Goal: Task Accomplishment & Management: Manage account settings

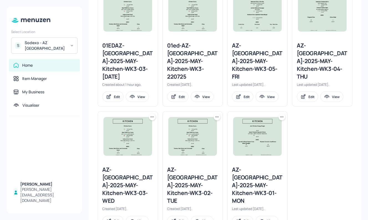
scroll to position [171, 0]
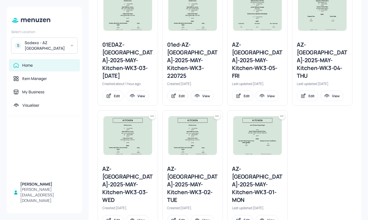
click at [128, 170] on div "AZ-Eastbrook-2025-MAY-Kitchen-WK3-03-WED" at bounding box center [127, 184] width 51 height 39
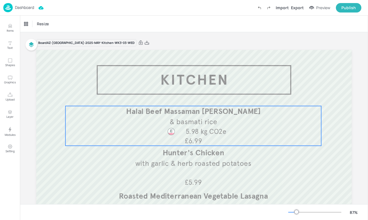
click at [152, 135] on div "Halal Beef Massaman Curry & basmati rice 5.98 kg CO2e £6.99" at bounding box center [193, 126] width 256 height 40
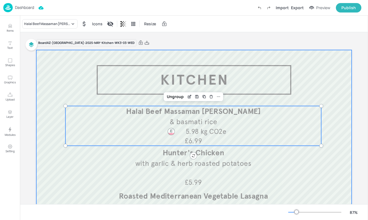
click at [95, 80] on div at bounding box center [194, 179] width 316 height 259
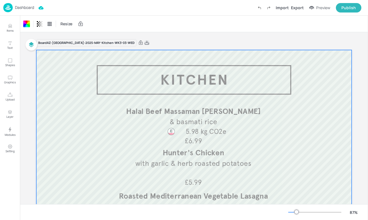
click at [144, 41] on icon at bounding box center [146, 43] width 5 height 6
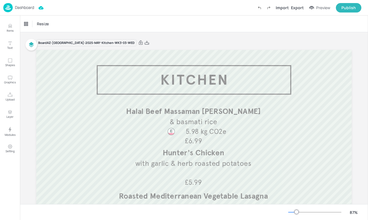
click at [18, 8] on p "Dashboard" at bounding box center [24, 8] width 19 height 4
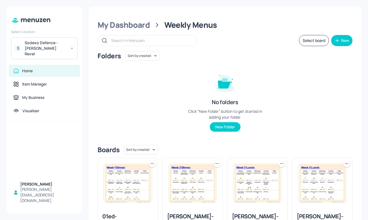
click at [55, 49] on div "Sodexo Defence - [PERSON_NAME] Revel" at bounding box center [46, 48] width 42 height 17
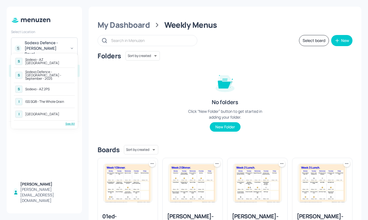
click at [69, 121] on div "See All" at bounding box center [44, 123] width 61 height 4
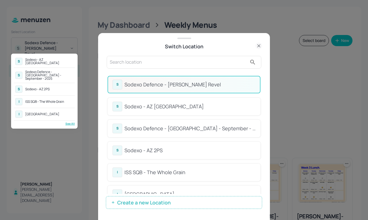
click at [151, 62] on div at bounding box center [184, 110] width 368 height 220
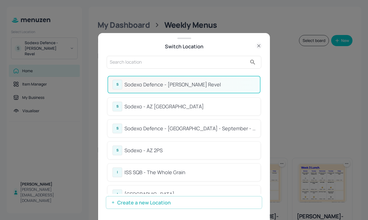
click at [151, 62] on input "text" at bounding box center [179, 62] width 138 height 9
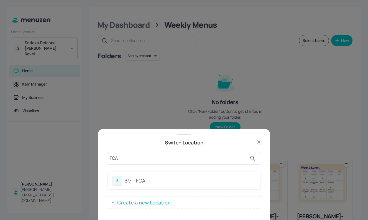
type input "FCA"
click at [132, 181] on div "BM - FCA" at bounding box center [189, 180] width 131 height 7
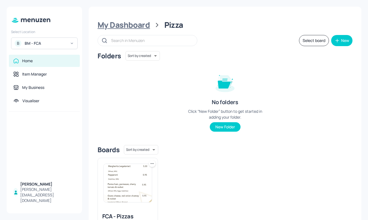
click at [139, 22] on div "My Dashboard" at bounding box center [124, 25] width 52 height 10
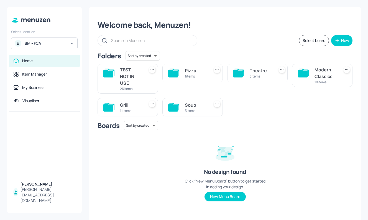
click at [320, 71] on div "Modern Classics" at bounding box center [326, 72] width 22 height 13
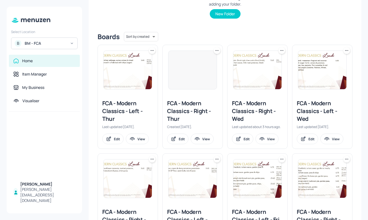
scroll to position [113, 0]
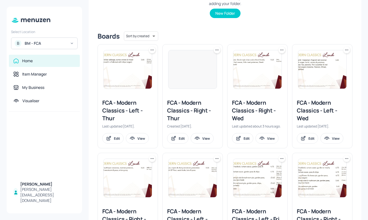
click at [256, 109] on div "FCA - Modern Classics - Right - Wed" at bounding box center [257, 110] width 51 height 23
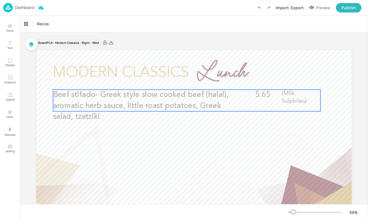
click at [154, 99] on p "Beef stifado- Greek style slow cooked beef (halal), aromatic herb sauce, little…" at bounding box center [142, 106] width 179 height 32
click at [182, 80] on icon "Edit Item" at bounding box center [183, 80] width 5 height 4
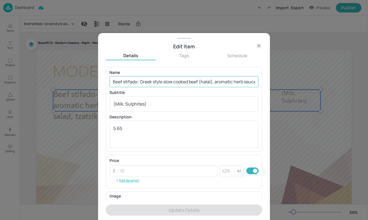
click at [118, 83] on input "Beef stifado- Greek style slow cooked beef (halal), aromatic herb sauce, little…" at bounding box center [184, 81] width 149 height 11
drag, startPoint x: 112, startPoint y: 82, endPoint x: 285, endPoint y: 78, distance: 173.1
click at [285, 78] on div "Edit Item Details Tags Schedule Name Beef stifado- Greek style slow cooked beef…" at bounding box center [184, 110] width 368 height 220
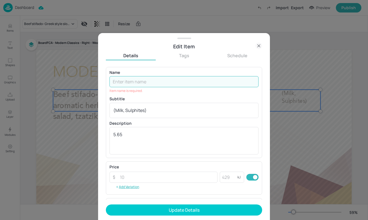
paste input "Greek beef stew (halal), aromatic herb sauce, little roast potatoes, Greek sala…"
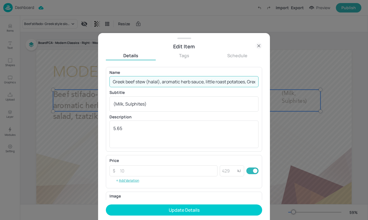
scroll to position [0, 90]
drag, startPoint x: 252, startPoint y: 80, endPoint x: 200, endPoint y: 80, distance: 52.1
click at [200, 80] on input "Greek beef stew (halal), aromatic herb sauce, little roast potatoes, Greek sala…" at bounding box center [184, 81] width 149 height 11
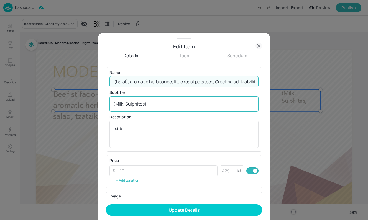
type input "Greek beef stew (halal), aromatic herb sauce, little roast potatoes, Greek sala…"
click at [142, 104] on textarea "(Milk, Sulphites)" at bounding box center [183, 104] width 141 height 6
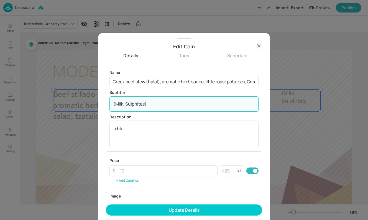
click at [144, 104] on textarea "(Milk, Sulphites)" at bounding box center [183, 104] width 141 height 6
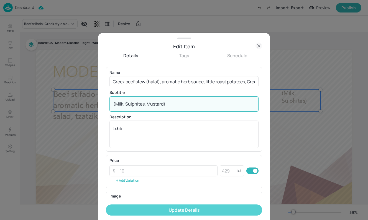
type textarea "(Milk, Sulphites, Mustard)"
click at [156, 209] on button "Update Details" at bounding box center [184, 209] width 156 height 11
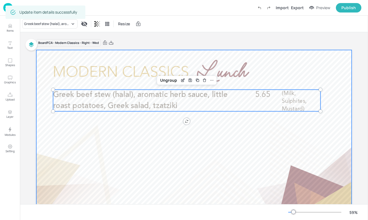
click at [255, 153] on div at bounding box center [194, 138] width 316 height 177
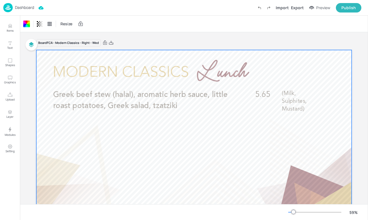
click at [20, 9] on p "Dashboard" at bounding box center [24, 8] width 19 height 4
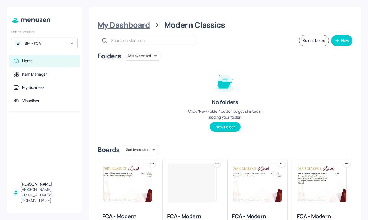
click at [124, 24] on div "My Dashboard" at bounding box center [124, 25] width 52 height 10
